Goal: Task Accomplishment & Management: Manage account settings

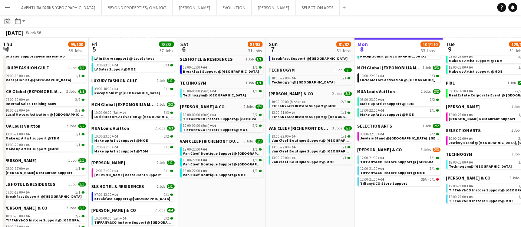
scroll to position [0, 193]
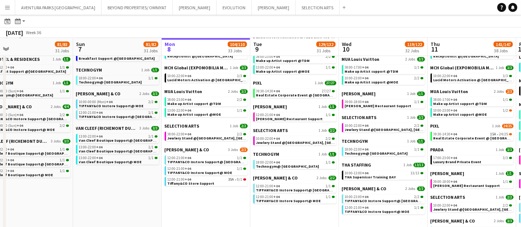
click at [142, 17] on app-toolbar "Date picker SEP 2025 SEP 2025 Monday M Tuesday T Wednesday W Thursday T Friday …" at bounding box center [260, 21] width 521 height 13
click at [80, 33] on div "September 2025 Week 36" at bounding box center [260, 32] width 521 height 10
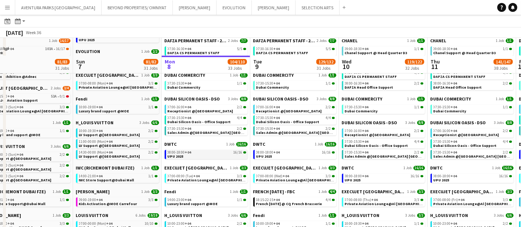
scroll to position [206, 0]
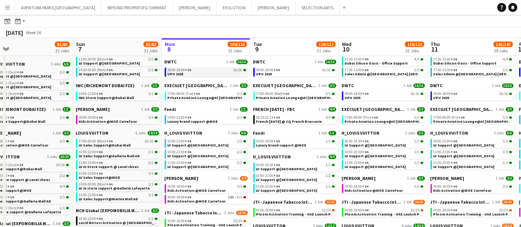
click at [200, 75] on link "08:00-18:00 +04 16/16 UPU 2025" at bounding box center [207, 71] width 79 height 9
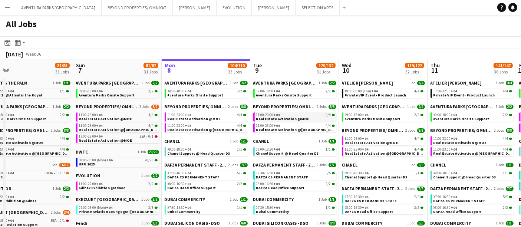
scroll to position [41, 0]
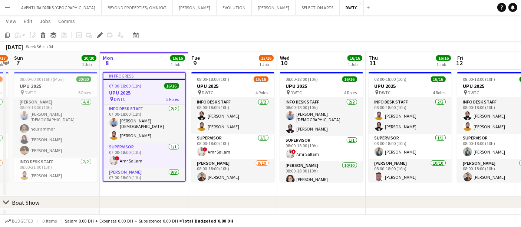
drag, startPoint x: 173, startPoint y: 43, endPoint x: 230, endPoint y: 43, distance: 56.7
click at [230, 43] on div "September 2025 Week 36 • +04" at bounding box center [260, 47] width 521 height 10
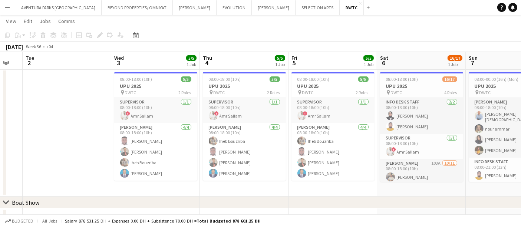
scroll to position [0, 152]
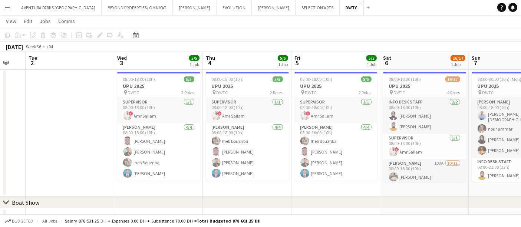
drag, startPoint x: 59, startPoint y: 133, endPoint x: 527, endPoint y: 120, distance: 467.5
click at [521, 120] on html "Menu Boards Boards Boards All jobs Status Workforce Workforce My Workforce Recr…" at bounding box center [260, 166] width 521 height 496
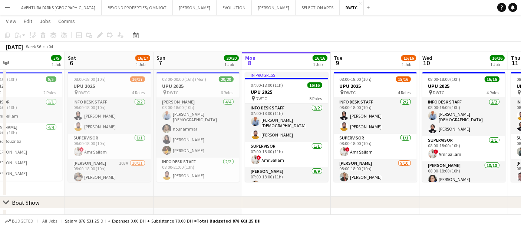
drag, startPoint x: 448, startPoint y: 112, endPoint x: 120, endPoint y: 115, distance: 327.6
click at [120, 115] on app-calendar-viewport "Tue 2 Wed 3 5/5 1 Job Thu 4 5/5 1 Job Fri 5 5/5 1 Job Sat 6 16/17 1 Job Sun 7 2…" at bounding box center [260, 174] width 521 height 454
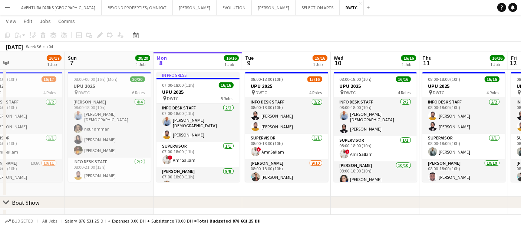
scroll to position [0, 223]
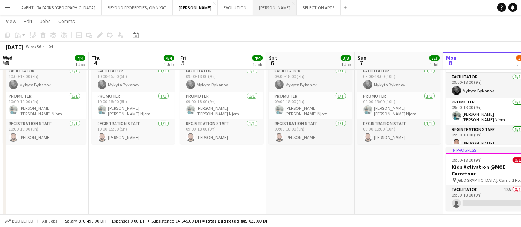
scroll to position [0, 159]
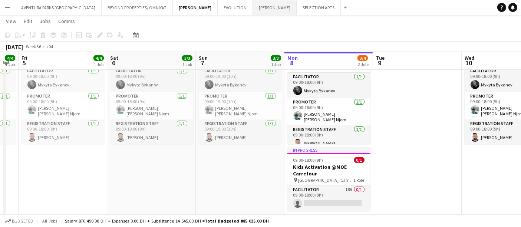
click at [253, 6] on button "SALATA Close" at bounding box center [275, 7] width 44 height 14
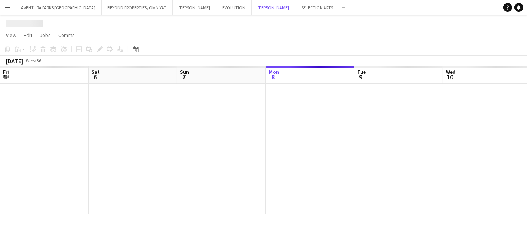
scroll to position [0, 177]
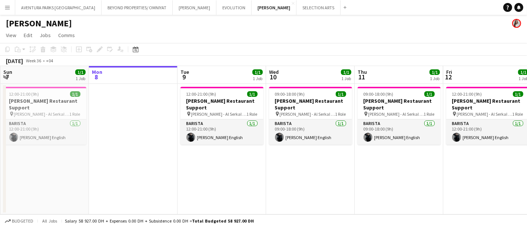
drag, startPoint x: 330, startPoint y: 56, endPoint x: 251, endPoint y: 56, distance: 78.9
click at [251, 56] on div "September 2025 Week 36 • +04" at bounding box center [263, 61] width 527 height 10
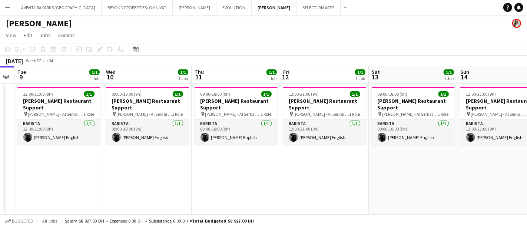
scroll to position [0, 258]
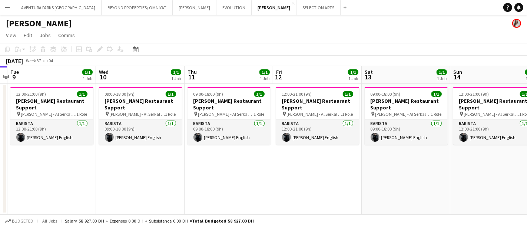
drag, startPoint x: 386, startPoint y: 166, endPoint x: 216, endPoint y: 170, distance: 170.2
click at [216, 170] on app-calendar-viewport "Sat 6 1/1 1 Job Sun 7 1/1 1 Job Mon 8 Tue 9 1/1 1 Job Wed 10 1/1 1 Job Thu 11 1…" at bounding box center [263, 140] width 527 height 148
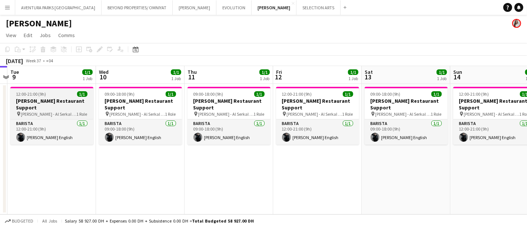
click at [51, 91] on app-job-card "12:00-21:00 (9h) 1/1 Salata Restaurant Support pin SALATA - Al Serkal Avenue Al…" at bounding box center [51, 116] width 83 height 58
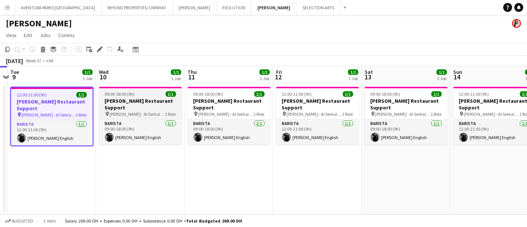
click at [150, 111] on span "SALATA - Al Serkal Avenue Al Quoz" at bounding box center [138, 114] width 56 height 6
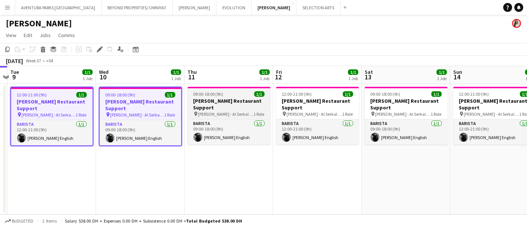
click at [234, 99] on h3 "Salata Restaurant Support" at bounding box center [229, 103] width 83 height 13
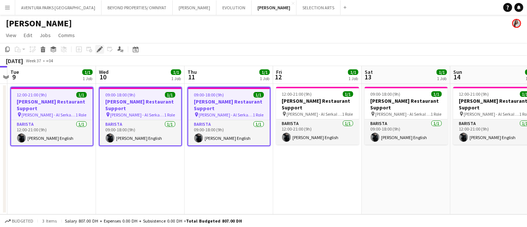
click at [97, 49] on icon "Edit" at bounding box center [100, 49] width 6 height 6
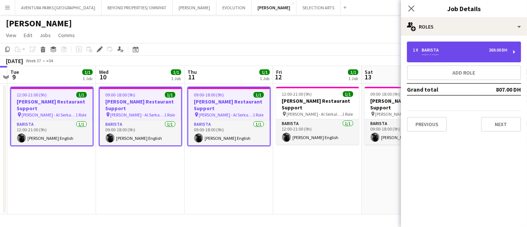
click at [454, 49] on div "1 x Barista 269.00 DH" at bounding box center [460, 49] width 95 height 5
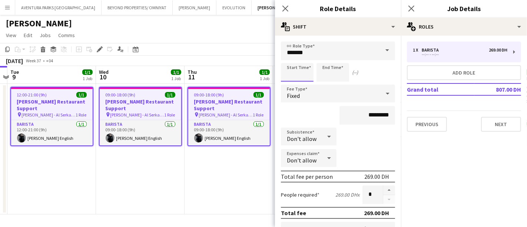
click at [307, 76] on input at bounding box center [297, 72] width 33 height 19
click at [288, 8] on icon "Close pop-in" at bounding box center [285, 8] width 7 height 7
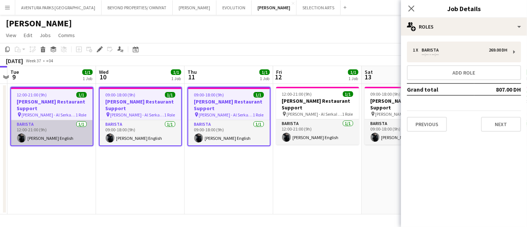
click at [68, 133] on app-card-role "Barista 1/1 12:00-21:00 (9h) Nathan piolo English" at bounding box center [52, 132] width 82 height 25
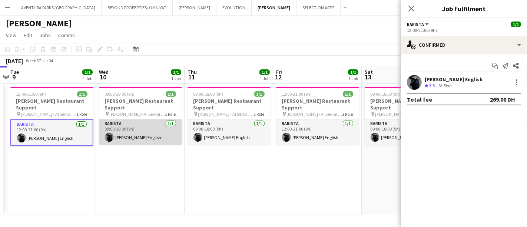
click at [131, 122] on app-card-role "Barista 1/1 09:00-18:00 (9h) Nathan piolo English" at bounding box center [140, 131] width 83 height 25
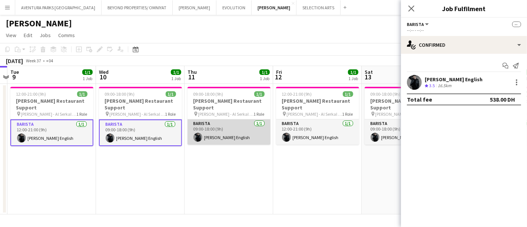
click at [236, 120] on app-card-role "Barista 1/1 09:00-18:00 (9h) Nathan piolo English" at bounding box center [229, 131] width 83 height 25
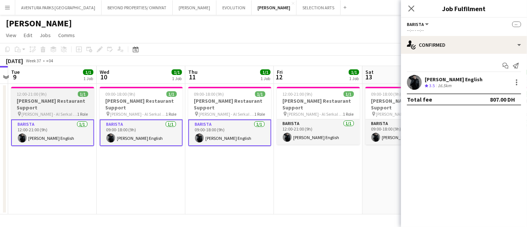
click at [63, 94] on div "12:00-21:00 (9h) 1/1" at bounding box center [52, 94] width 83 height 6
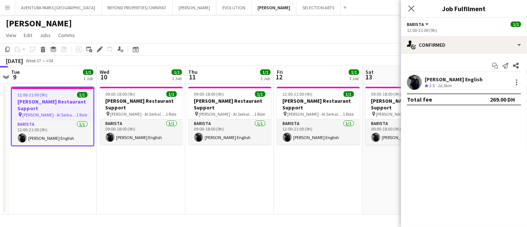
click at [413, 25] on span "Barista" at bounding box center [415, 24] width 17 height 6
click at [98, 50] on icon at bounding box center [99, 49] width 4 height 4
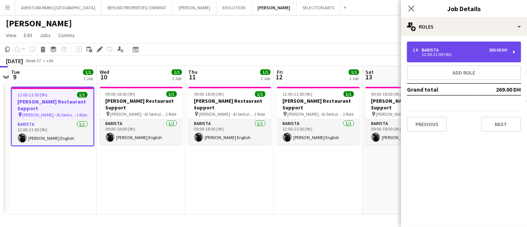
click at [467, 53] on div "12:00-21:00 (9h)" at bounding box center [460, 55] width 95 height 4
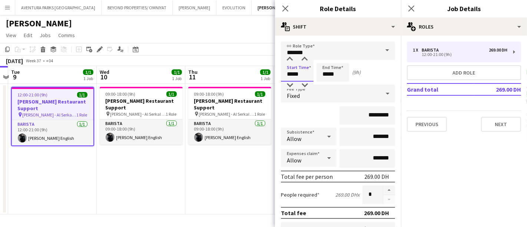
drag, startPoint x: 292, startPoint y: 72, endPoint x: 283, endPoint y: 75, distance: 9.3
click at [283, 75] on input "*****" at bounding box center [297, 72] width 33 height 19
type input "*****"
drag, startPoint x: 328, startPoint y: 76, endPoint x: 319, endPoint y: 76, distance: 8.2
click at [319, 76] on input "*****" at bounding box center [333, 72] width 33 height 19
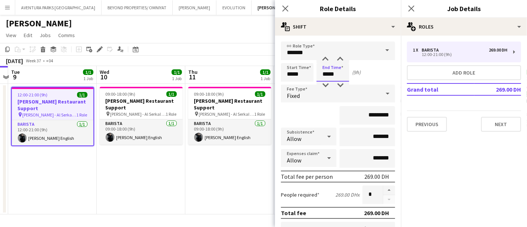
type input "*****"
click at [408, 169] on mat-expansion-panel "pencil3 General details 1 x Barista 269.00 DH 12:00-21:00 (9h) Add role Grand t…" at bounding box center [464, 131] width 126 height 191
click at [203, 162] on app-date-cell "09:00-18:00 (9h) 1/1 Salata Restaurant Support pin SALATA - Al Serkal Avenue Al…" at bounding box center [229, 149] width 89 height 130
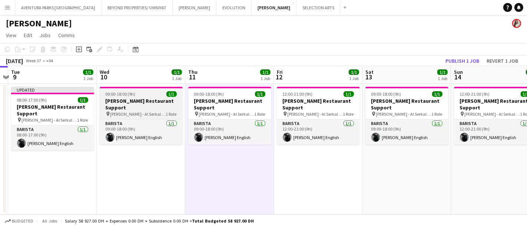
click at [145, 96] on div "09:00-18:00 (9h) 1/1" at bounding box center [141, 94] width 83 height 6
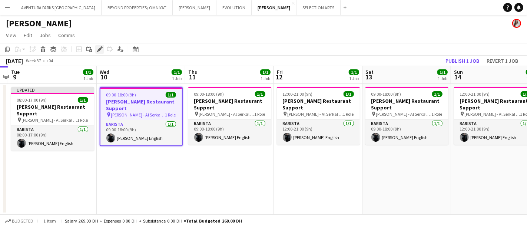
click at [100, 51] on icon "Edit" at bounding box center [100, 49] width 6 height 6
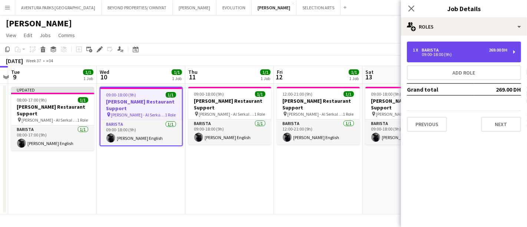
click at [429, 53] on div "09:00-18:00 (9h)" at bounding box center [460, 55] width 95 height 4
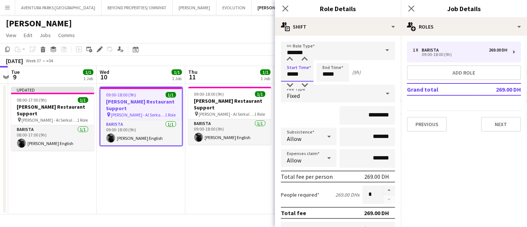
drag, startPoint x: 291, startPoint y: 72, endPoint x: 286, endPoint y: 73, distance: 5.8
click at [286, 73] on input "*****" at bounding box center [297, 72] width 33 height 19
type input "*****"
click at [325, 72] on input "*****" at bounding box center [333, 72] width 33 height 19
type input "*****"
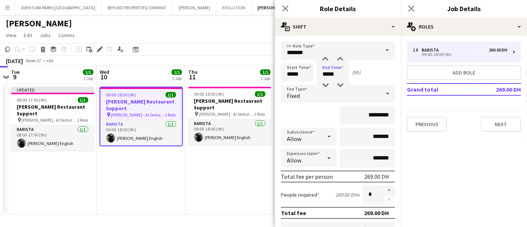
click at [259, 162] on app-date-cell "09:00-18:00 (9h) 1/1 Salata Restaurant Support pin SALATA - Al Serkal Avenue Al…" at bounding box center [229, 149] width 89 height 130
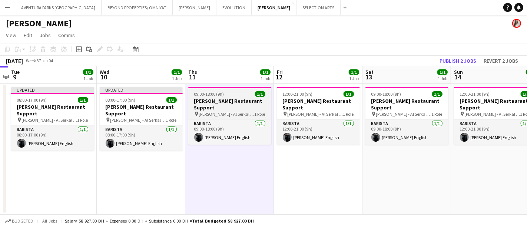
click at [224, 92] on div "09:00-18:00 (9h) 1/1" at bounding box center [229, 94] width 83 height 6
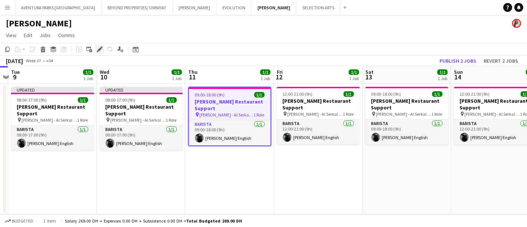
click at [97, 47] on icon "Edit" at bounding box center [100, 49] width 6 height 6
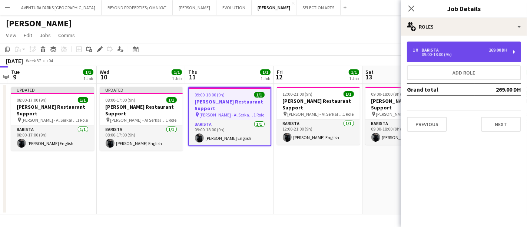
click at [436, 45] on div "1 x Barista 269.00 DH 09:00-18:00 (9h)" at bounding box center [464, 52] width 114 height 21
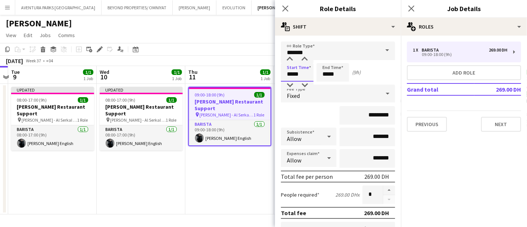
click at [292, 73] on input "*****" at bounding box center [297, 72] width 33 height 19
type input "*****"
click at [325, 72] on input "*****" at bounding box center [333, 72] width 33 height 19
type input "*****"
click at [259, 162] on app-date-cell "09:00-18:00 (9h) 1/1 Salata Restaurant Support pin SALATA - Al Serkal Avenue Al…" at bounding box center [229, 149] width 89 height 130
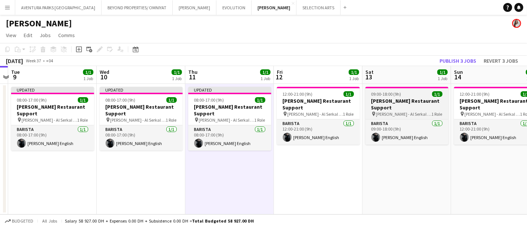
click at [423, 89] on app-job-card "09:00-18:00 (9h) 1/1 Salata Restaurant Support pin SALATA - Al Serkal Avenue Al…" at bounding box center [406, 116] width 83 height 58
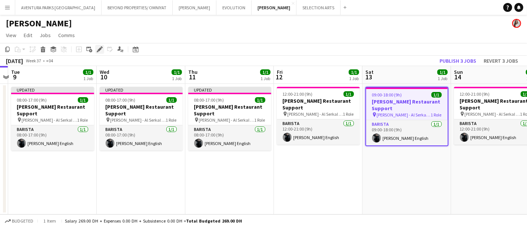
click at [98, 51] on icon at bounding box center [99, 49] width 4 height 4
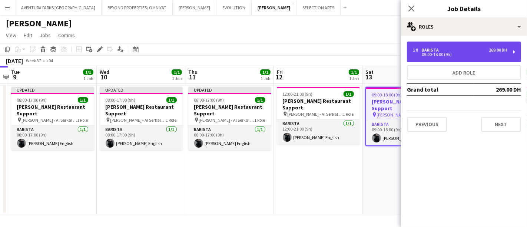
click at [426, 53] on div "09:00-18:00 (9h)" at bounding box center [460, 55] width 95 height 4
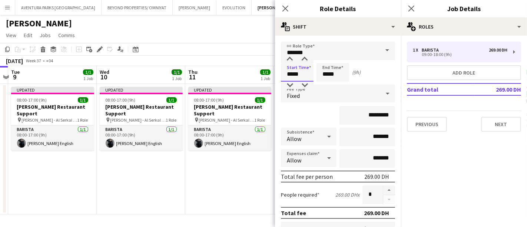
drag, startPoint x: 292, startPoint y: 72, endPoint x: 282, endPoint y: 75, distance: 10.3
click at [282, 75] on input "*****" at bounding box center [297, 72] width 33 height 19
type input "*****"
drag, startPoint x: 328, startPoint y: 74, endPoint x: 320, endPoint y: 76, distance: 8.2
click at [320, 76] on input "*****" at bounding box center [333, 72] width 33 height 19
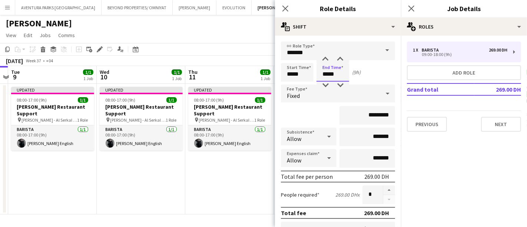
type input "*****"
click at [254, 160] on app-date-cell "Updated 08:00-17:00 (9h) 1/1 Salata Restaurant Support pin SALATA - Al Serkal A…" at bounding box center [229, 149] width 89 height 130
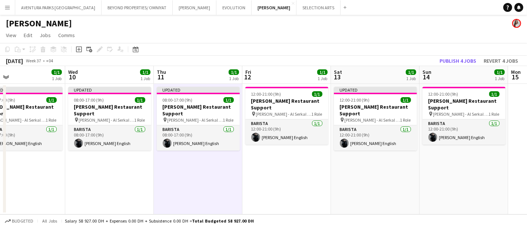
drag, startPoint x: 413, startPoint y: 161, endPoint x: 397, endPoint y: 159, distance: 16.0
click at [397, 159] on app-calendar-viewport "Sun 7 1/1 1 Job Mon 8 Tue 9 1/1 1 Job Wed 10 1/1 1 Job Thu 11 1/1 1 Job Fri 12 …" at bounding box center [263, 140] width 527 height 148
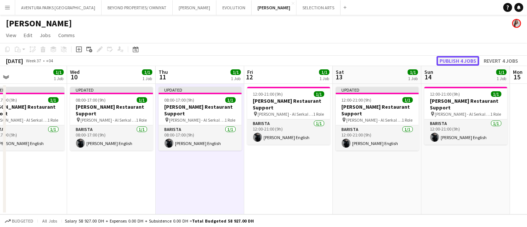
click at [457, 61] on button "Publish 4 jobs" at bounding box center [458, 61] width 43 height 10
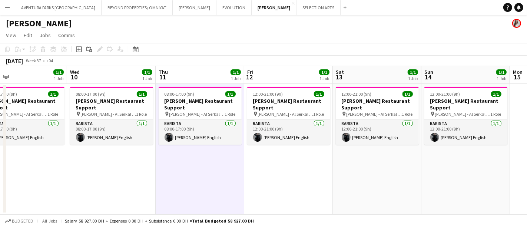
click at [6, 8] on app-icon "Menu" at bounding box center [7, 7] width 6 height 6
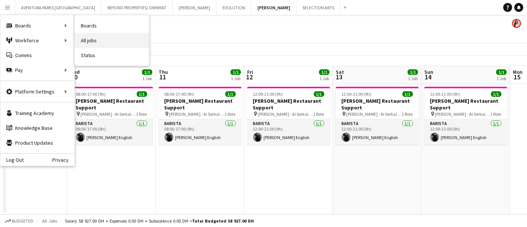
click at [134, 41] on link "All jobs" at bounding box center [112, 40] width 74 height 15
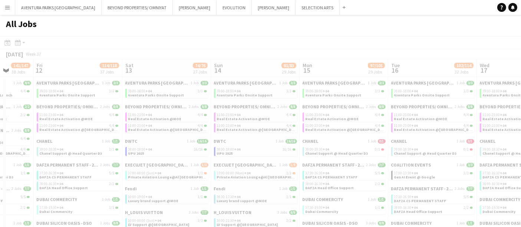
drag, startPoint x: 387, startPoint y: 104, endPoint x: 255, endPoint y: 106, distance: 132.7
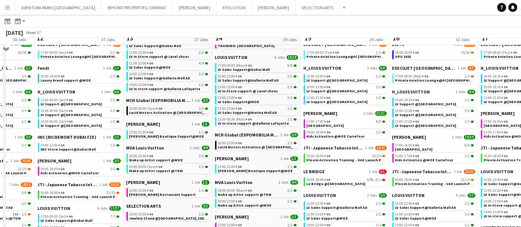
scroll to position [206, 0]
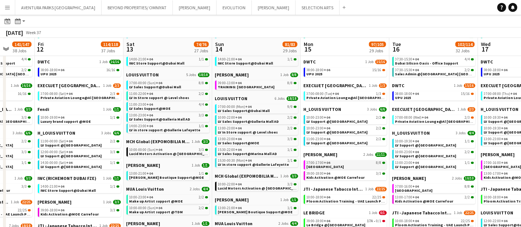
click at [336, 165] on span "[GEOGRAPHIC_DATA]" at bounding box center [324, 166] width 37 height 5
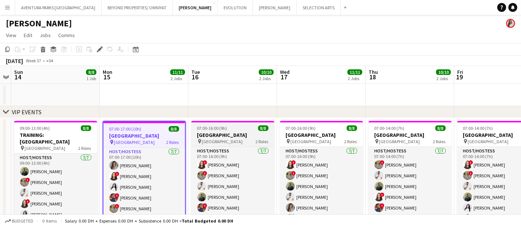
click at [238, 135] on h3 "[GEOGRAPHIC_DATA]" at bounding box center [232, 135] width 83 height 7
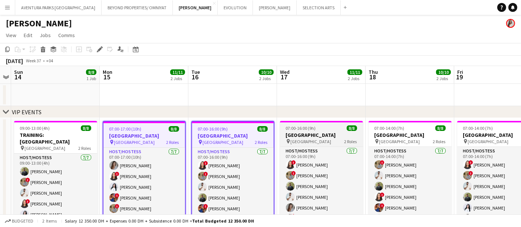
click at [325, 130] on div "07:00-16:00 (9h) 8/8" at bounding box center [321, 128] width 83 height 6
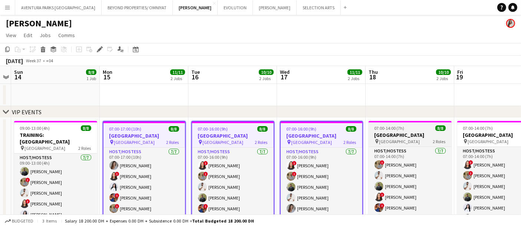
click at [395, 131] on app-job-card "07:00-14:00 (7h) 8/8 [GEOGRAPHIC_DATA] pin Meydan Hotel 2 Roles Host/Hostess [D…" at bounding box center [409, 176] width 83 height 110
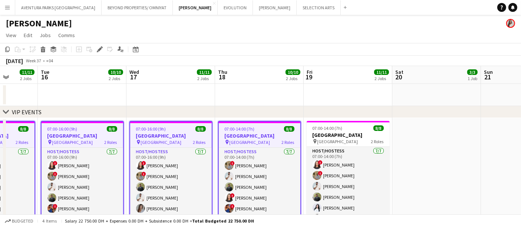
drag, startPoint x: 365, startPoint y: 137, endPoint x: 255, endPoint y: 141, distance: 110.5
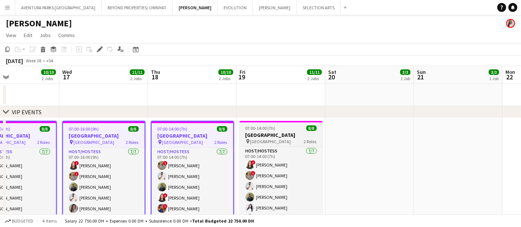
click at [258, 127] on span "07:00-14:00 (7h)" at bounding box center [260, 128] width 30 height 6
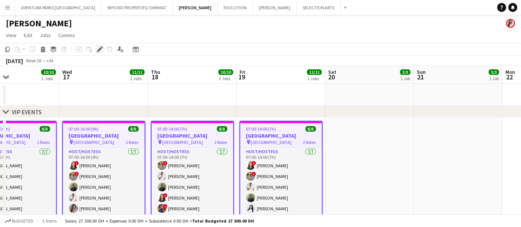
click at [97, 52] on icon "Edit" at bounding box center [100, 49] width 6 height 6
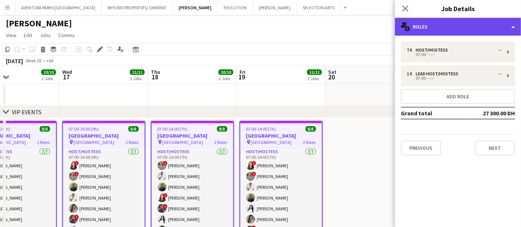
click at [440, 23] on div "multiple-users-add Roles" at bounding box center [458, 27] width 126 height 18
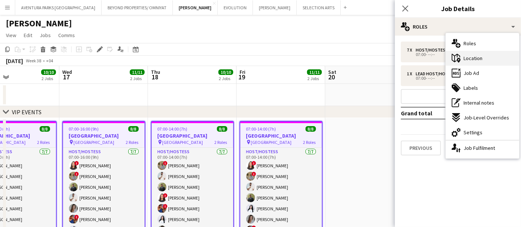
click at [491, 56] on div "maps-pin-1 Location" at bounding box center [481, 58] width 73 height 15
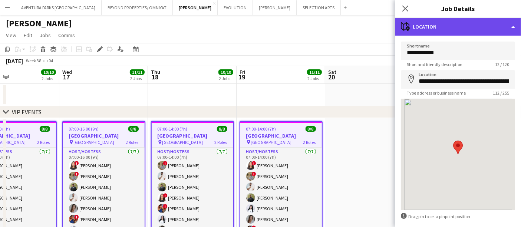
click at [442, 23] on div "maps-pin-1 Location" at bounding box center [458, 27] width 126 height 18
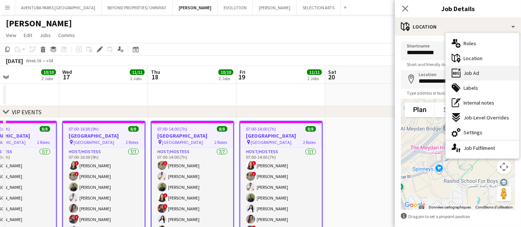
click at [491, 71] on div "ads-window Job Ad" at bounding box center [481, 73] width 73 height 15
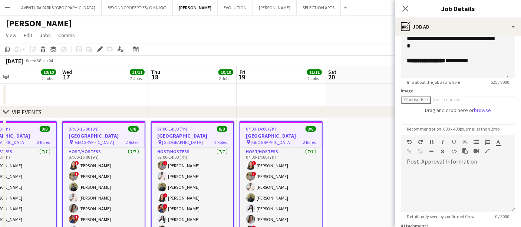
scroll to position [82, 0]
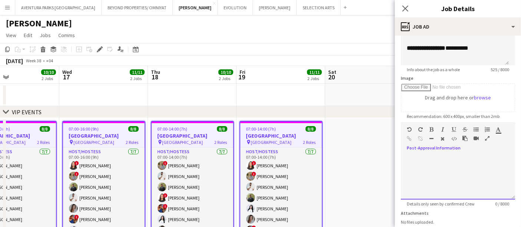
click at [484, 137] on div at bounding box center [478, 139] width 33 height 9
click at [486, 137] on icon "button" at bounding box center [487, 138] width 4 height 5
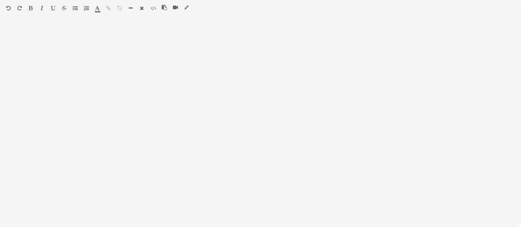
scroll to position [0, 0]
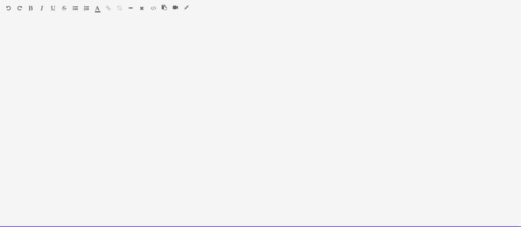
click at [26, 28] on div at bounding box center [260, 125] width 521 height 203
paste div
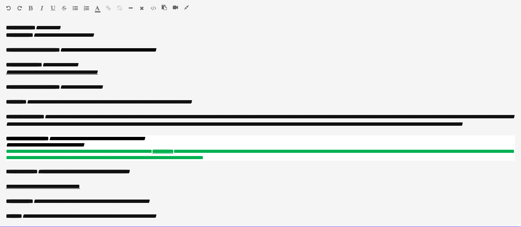
click at [51, 115] on icon "**********" at bounding box center [279, 117] width 470 height 6
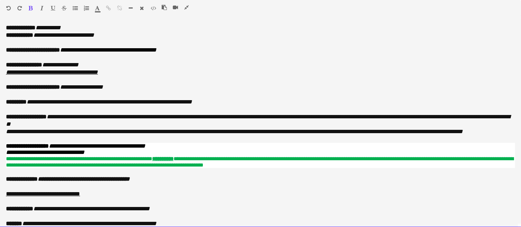
click at [49, 135] on p "**********" at bounding box center [260, 131] width 509 height 7
click at [47, 116] on b "**********" at bounding box center [26, 117] width 41 height 6
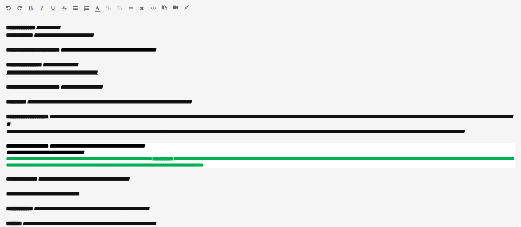
click at [32, 6] on icon "button" at bounding box center [31, 8] width 4 height 5
click at [43, 8] on icon "button" at bounding box center [41, 8] width 3 height 5
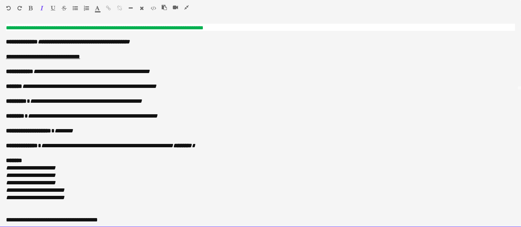
scroll to position [125, 0]
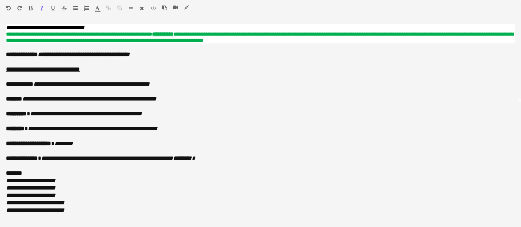
click at [185, 6] on icon "button" at bounding box center [186, 7] width 4 height 5
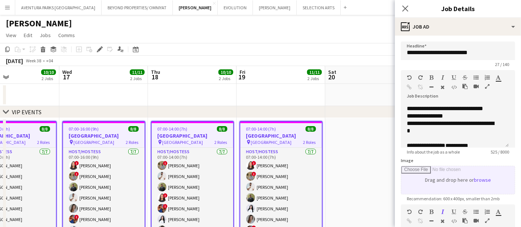
scroll to position [41, 0]
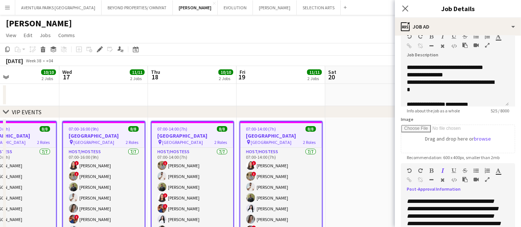
click at [486, 178] on icon "button" at bounding box center [487, 179] width 4 height 5
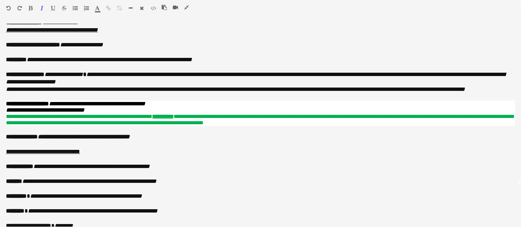
scroll to position [0, 0]
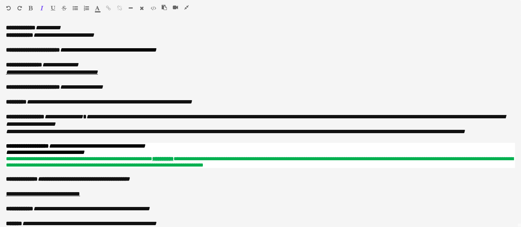
click at [186, 5] on icon "button" at bounding box center [186, 7] width 4 height 5
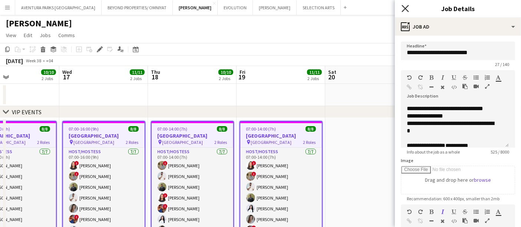
click at [404, 8] on icon at bounding box center [404, 8] width 7 height 7
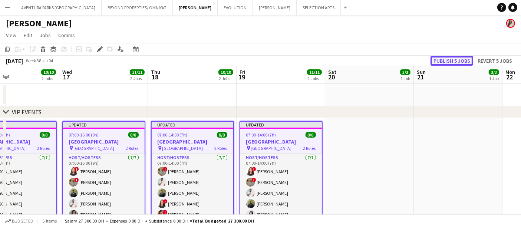
click at [455, 59] on button "Publish 5 jobs" at bounding box center [451, 61] width 43 height 10
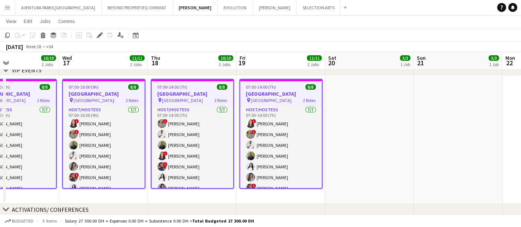
scroll to position [0, 289]
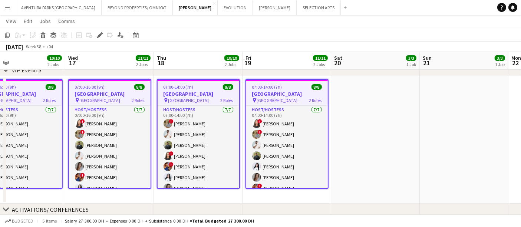
drag, startPoint x: 155, startPoint y: 66, endPoint x: 323, endPoint y: 66, distance: 168.6
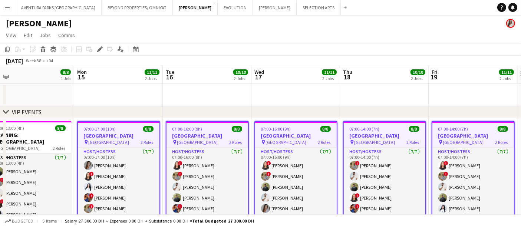
scroll to position [0, 172]
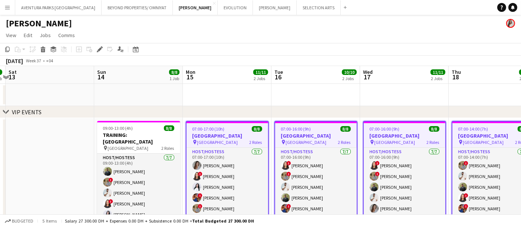
drag, startPoint x: 111, startPoint y: 81, endPoint x: 405, endPoint y: 100, distance: 294.9
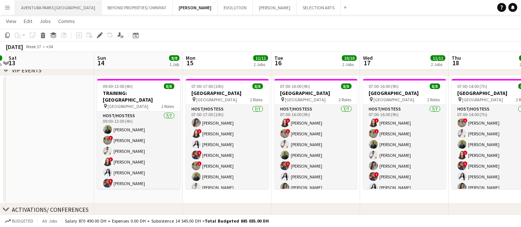
scroll to position [27, 0]
